Goal: Find specific page/section: Find specific page/section

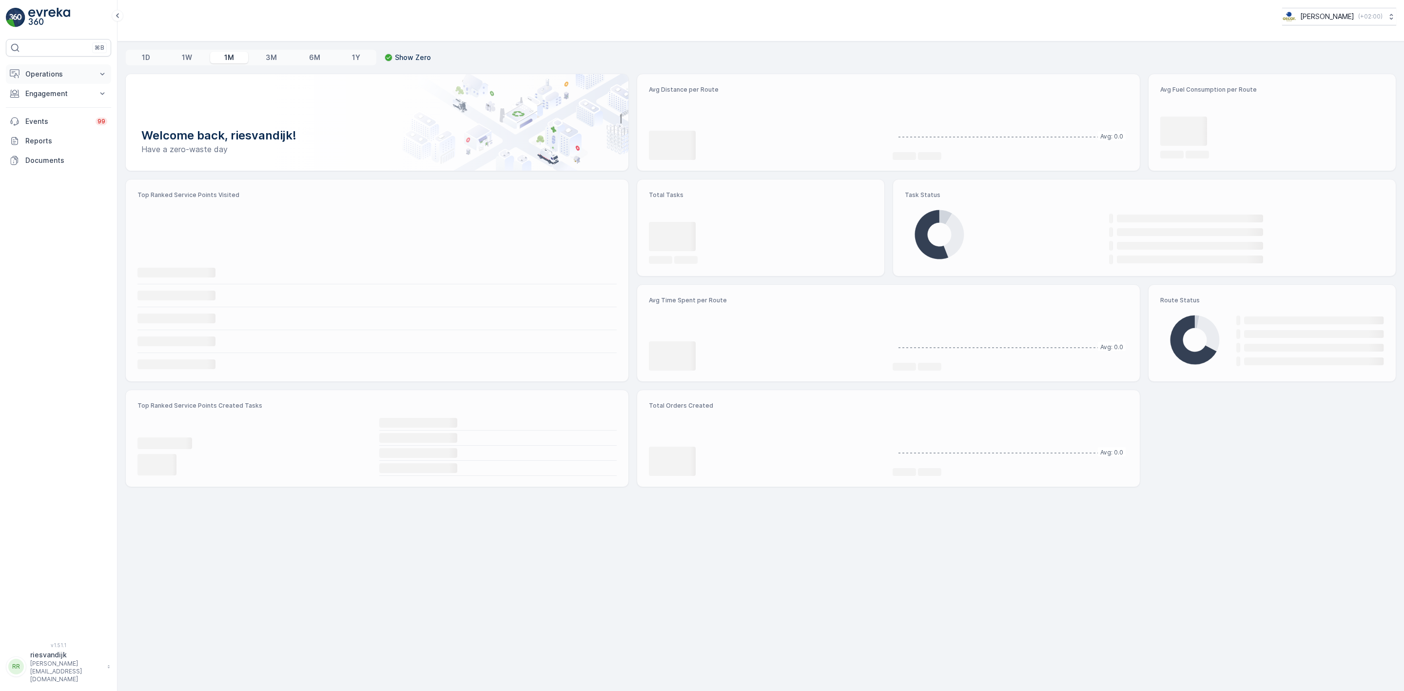
click at [41, 77] on p "Operations" at bounding box center [58, 74] width 66 height 10
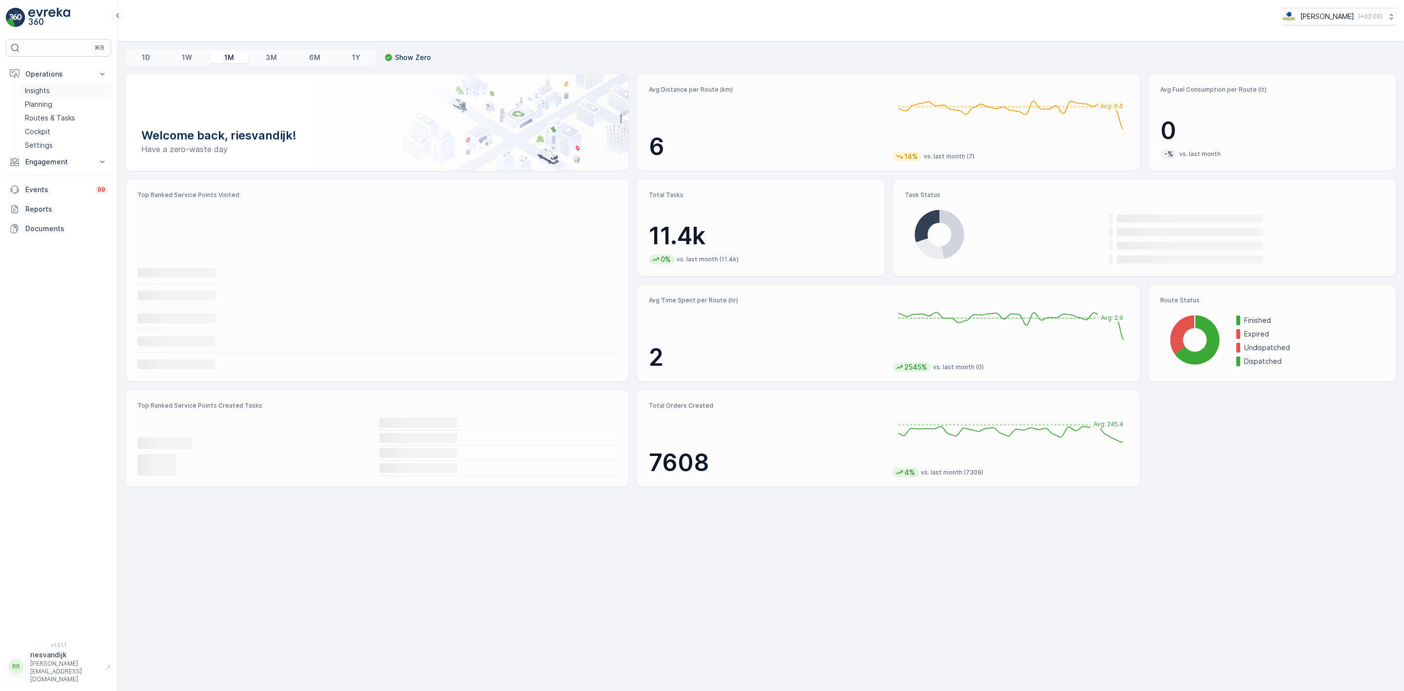
click at [39, 88] on p "Insights" at bounding box center [37, 91] width 25 height 10
